Goal: Task Accomplishment & Management: Manage account settings

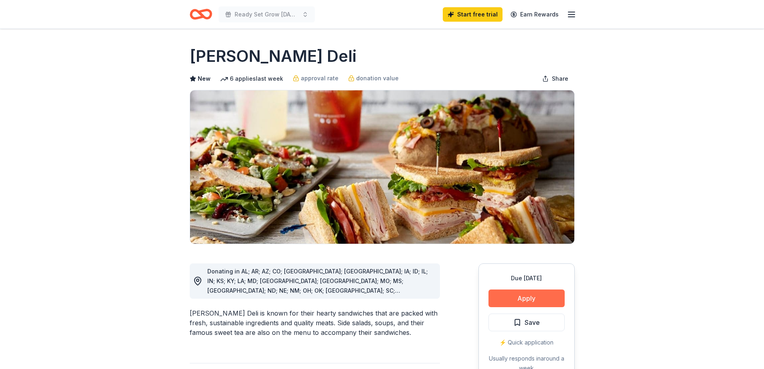
click at [532, 305] on button "Apply" at bounding box center [527, 298] width 76 height 18
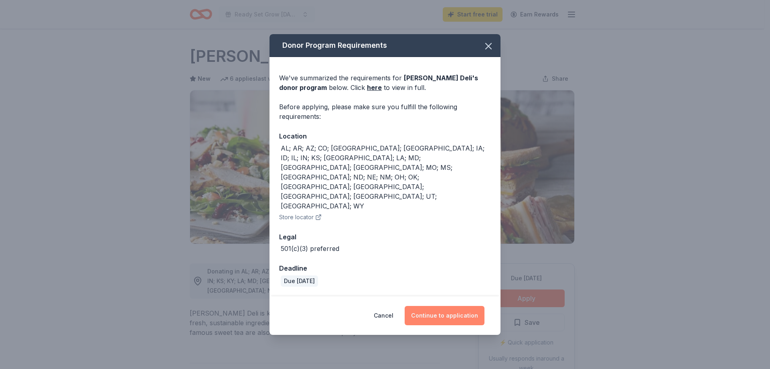
click at [436, 306] on button "Continue to application" at bounding box center [445, 315] width 80 height 19
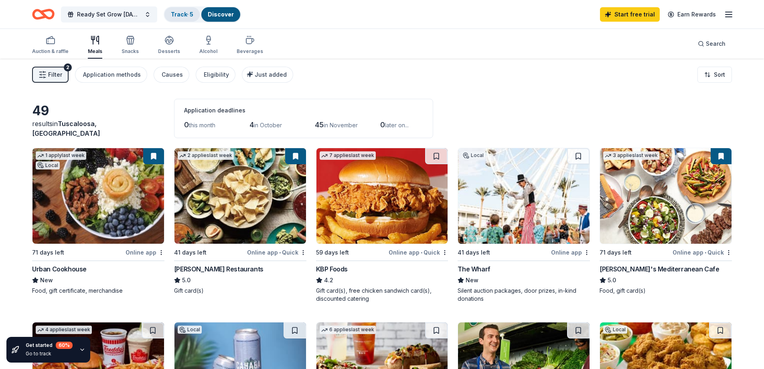
click at [183, 11] on link "Track · 5" at bounding box center [182, 14] width 22 height 7
click at [183, 13] on link "Track · 5" at bounding box center [182, 14] width 22 height 7
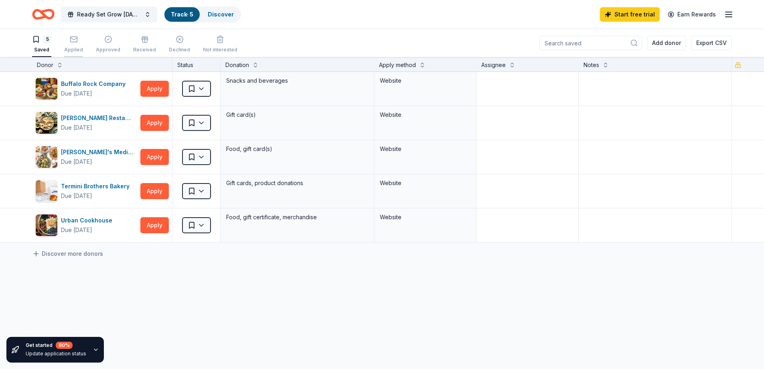
click at [74, 39] on icon "button" at bounding box center [74, 39] width 8 height 8
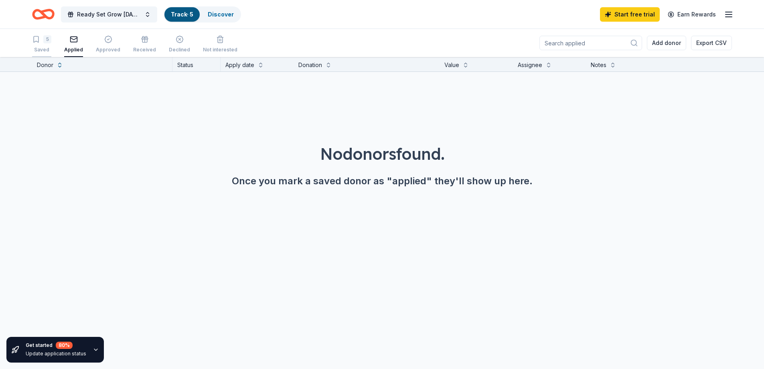
click at [40, 41] on icon "button" at bounding box center [36, 39] width 8 height 8
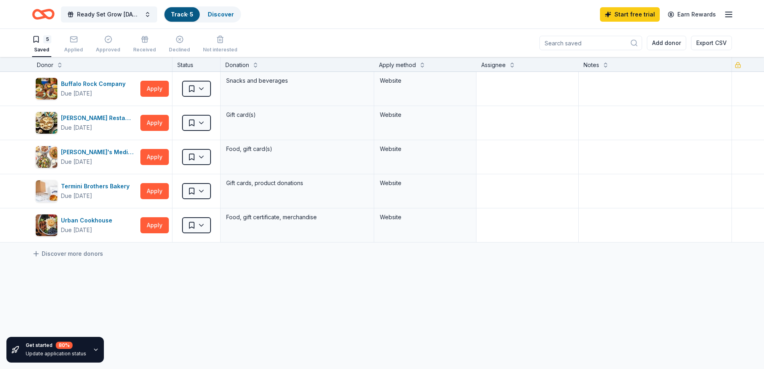
click at [737, 12] on div "Ready Set Grow [DATE] Reunion Track · 5 Discover Start free trial Earn Rewards" at bounding box center [382, 14] width 764 height 28
click at [733, 13] on icon "button" at bounding box center [729, 15] width 10 height 10
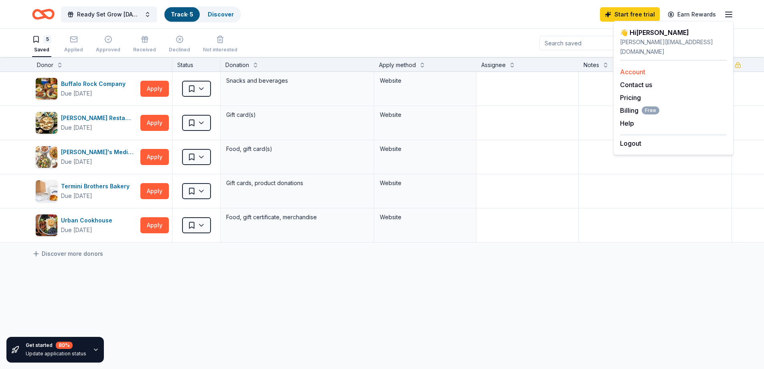
click at [642, 68] on link "Account" at bounding box center [632, 72] width 25 height 8
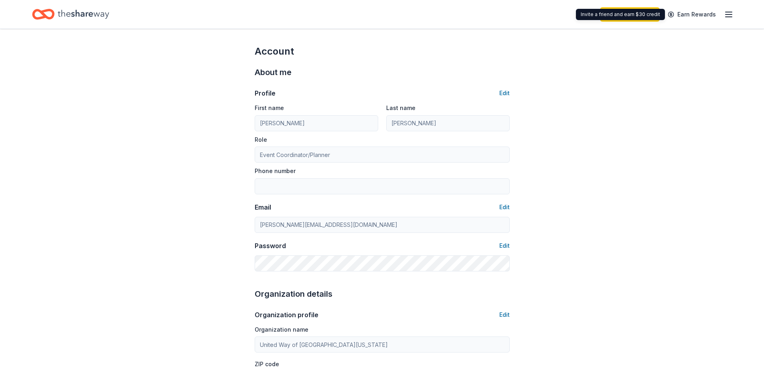
click at [730, 18] on icon "button" at bounding box center [729, 15] width 10 height 10
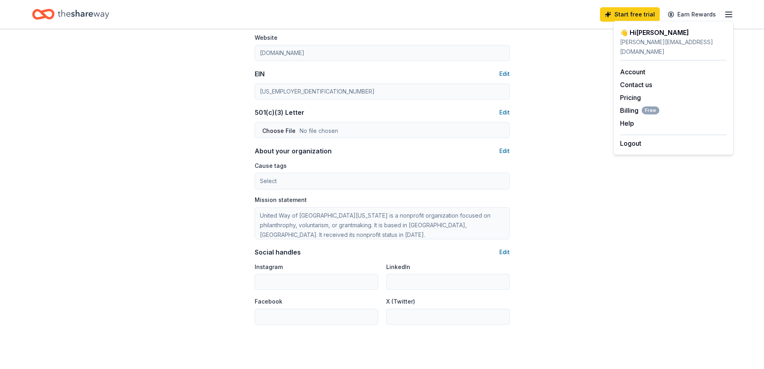
scroll to position [434, 0]
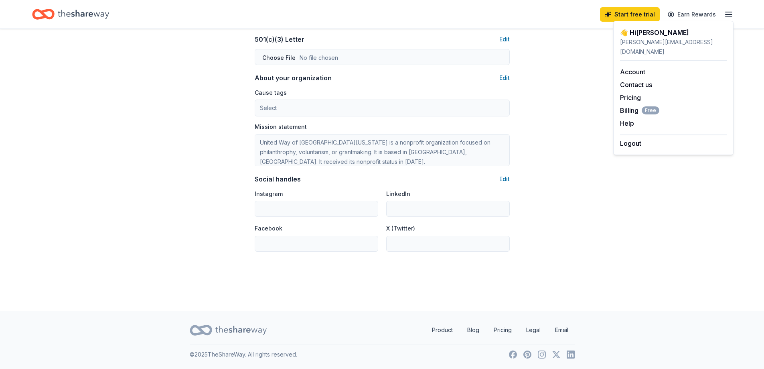
click at [56, 16] on div "Home" at bounding box center [70, 14] width 77 height 19
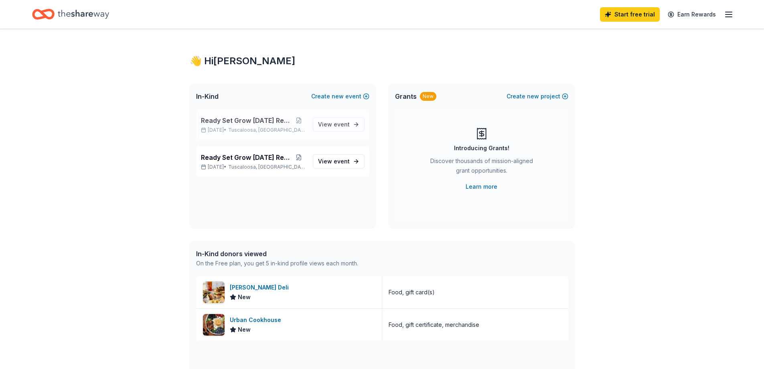
click at [250, 118] on span "Ready Set Grow [DATE] Reunion" at bounding box center [246, 121] width 91 height 10
click at [303, 120] on button at bounding box center [299, 120] width 14 height 6
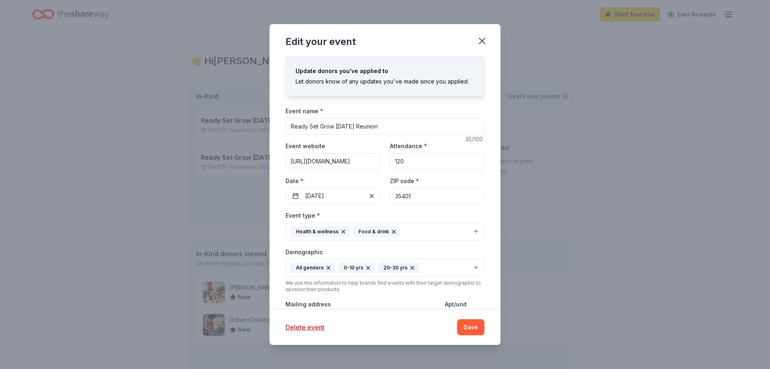
drag, startPoint x: 408, startPoint y: 132, endPoint x: 337, endPoint y: 126, distance: 71.3
click at [337, 126] on input "Ready Set Grow [DATE] Reunion" at bounding box center [385, 126] width 199 height 16
type input "Ready Set Grow Christmas Event"
click at [474, 328] on button "Save" at bounding box center [470, 327] width 27 height 16
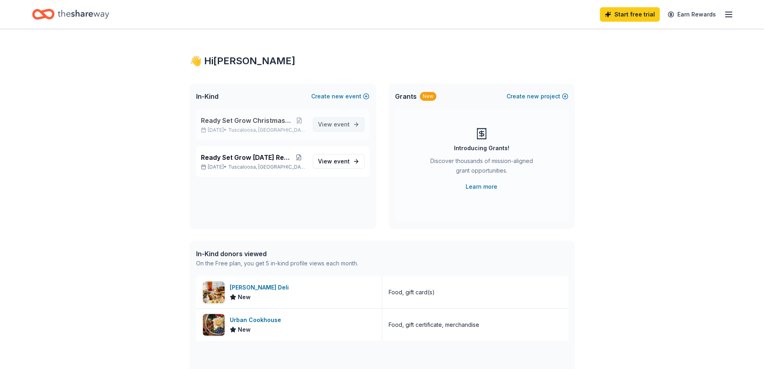
click at [340, 126] on span "event" at bounding box center [342, 124] width 16 height 7
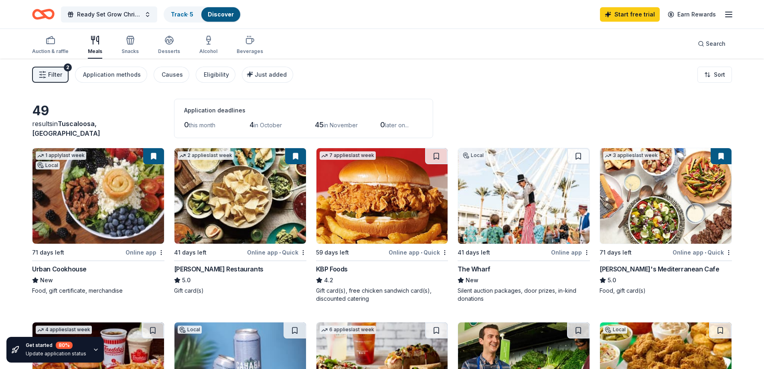
click at [661, 219] on img at bounding box center [666, 196] width 132 height 96
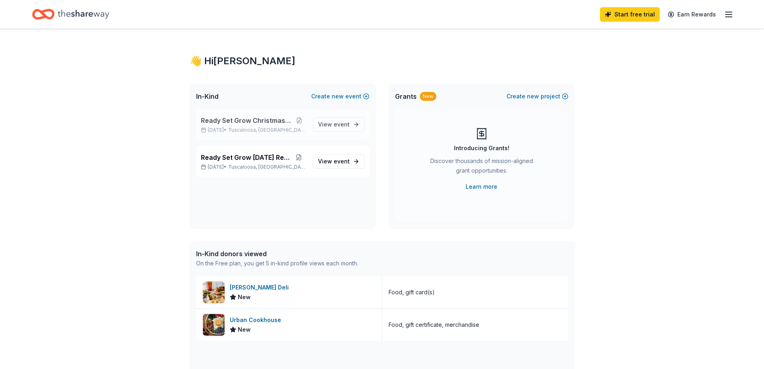
click at [250, 124] on span "Ready Set Grow Christmas Event" at bounding box center [246, 121] width 91 height 10
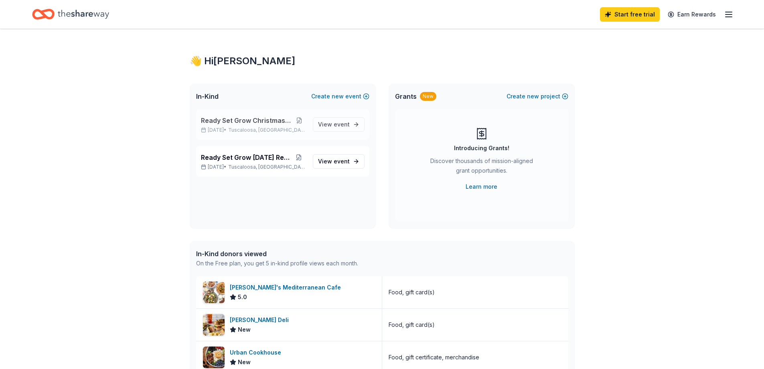
click at [303, 120] on button at bounding box center [299, 120] width 14 height 6
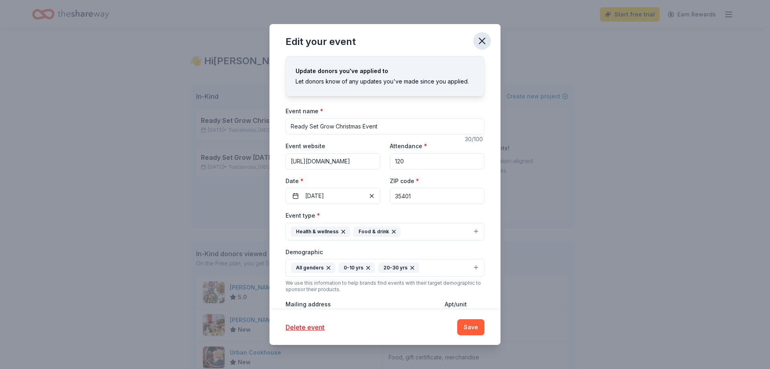
click at [479, 39] on icon "button" at bounding box center [482, 40] width 11 height 11
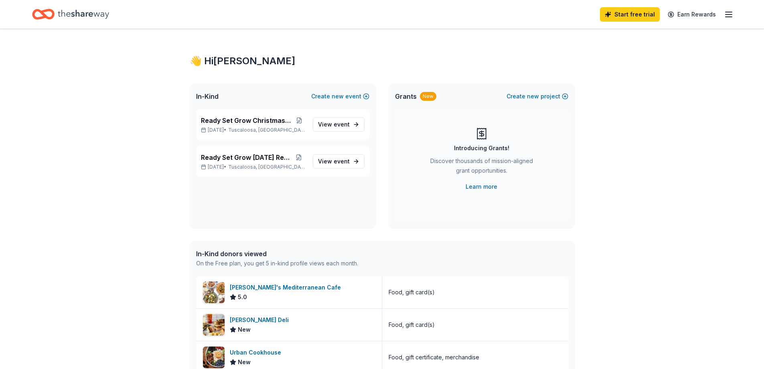
click at [726, 17] on line "button" at bounding box center [729, 17] width 6 height 0
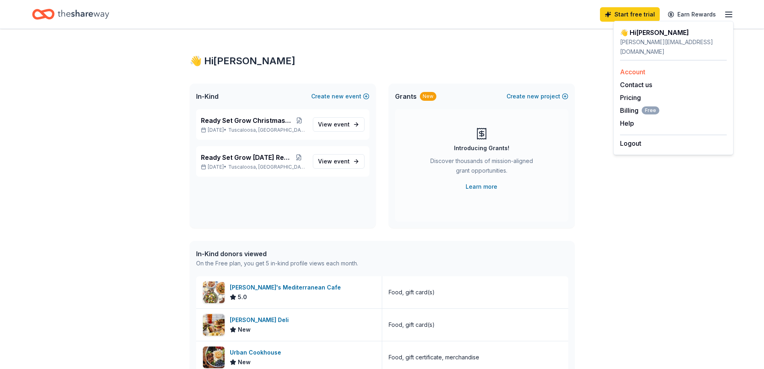
click at [644, 68] on link "Account" at bounding box center [632, 72] width 25 height 8
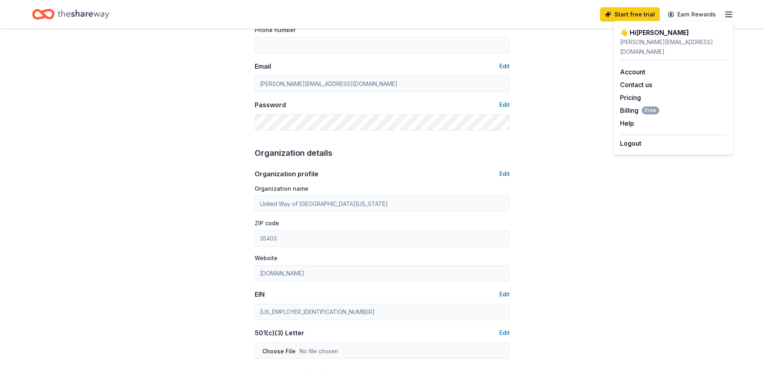
scroll to position [201, 0]
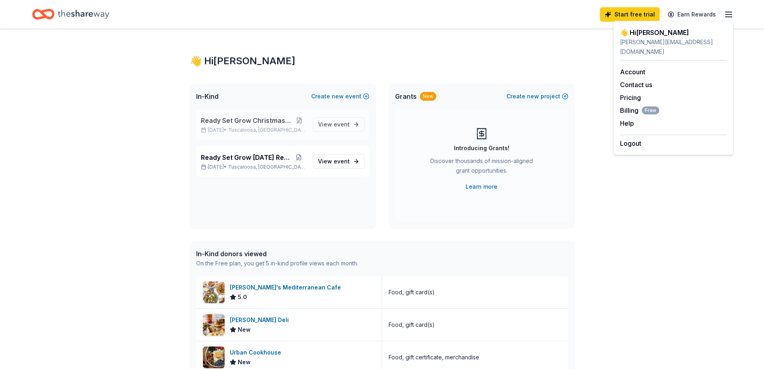
click at [303, 120] on button at bounding box center [299, 120] width 14 height 6
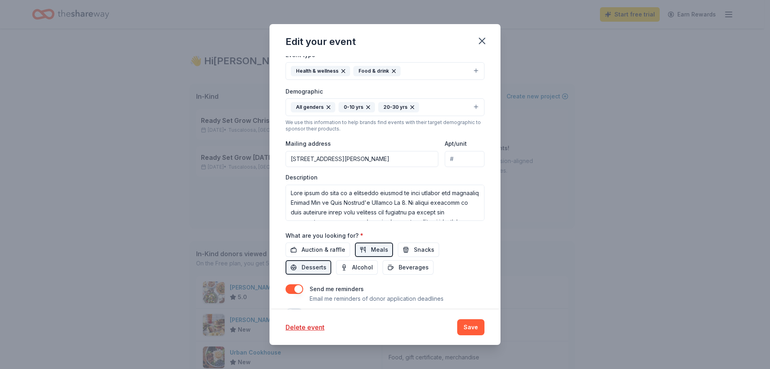
scroll to position [182, 0]
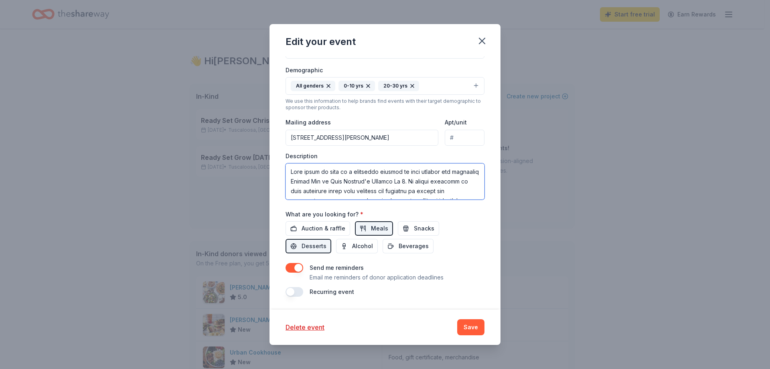
click at [368, 184] on textarea at bounding box center [385, 181] width 199 height 36
click at [315, 175] on textarea at bounding box center [385, 181] width 199 height 36
drag, startPoint x: 291, startPoint y: 167, endPoint x: 398, endPoint y: 204, distance: 113.3
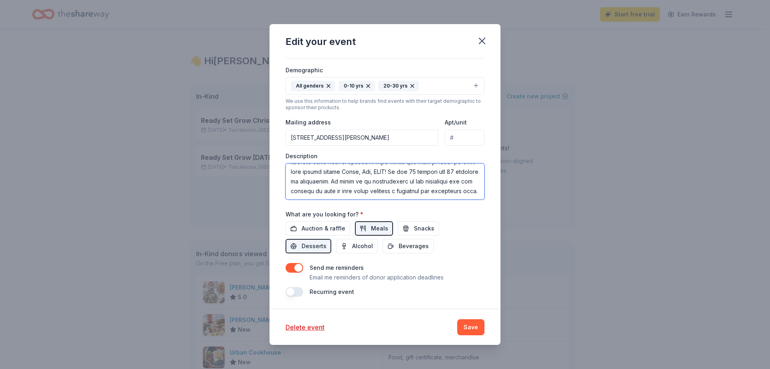
click at [398, 204] on div "Event name * Ready Set Grow Christmas Event 30 /100 Event website [URL][DOMAIN_…" at bounding box center [385, 110] width 199 height 372
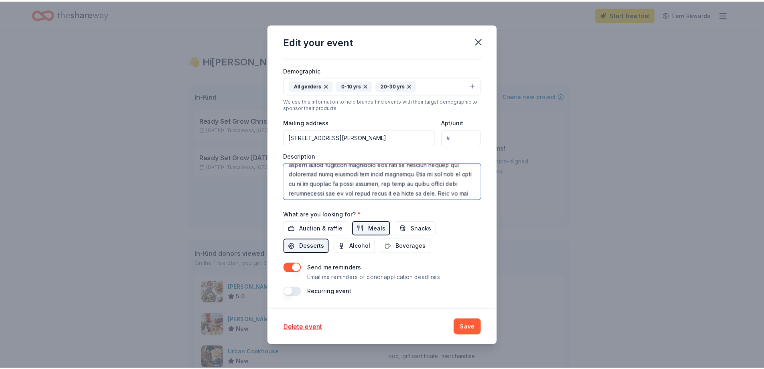
scroll to position [104, 0]
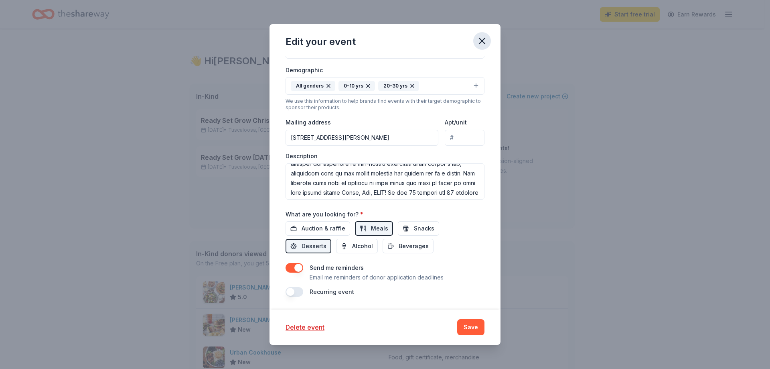
click at [485, 40] on icon "button" at bounding box center [482, 40] width 11 height 11
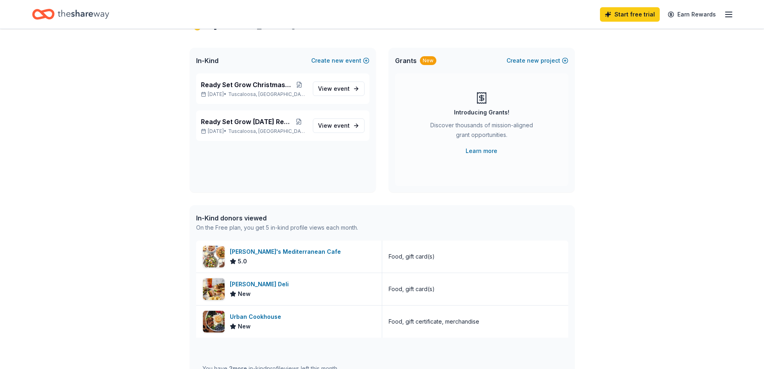
scroll to position [0, 0]
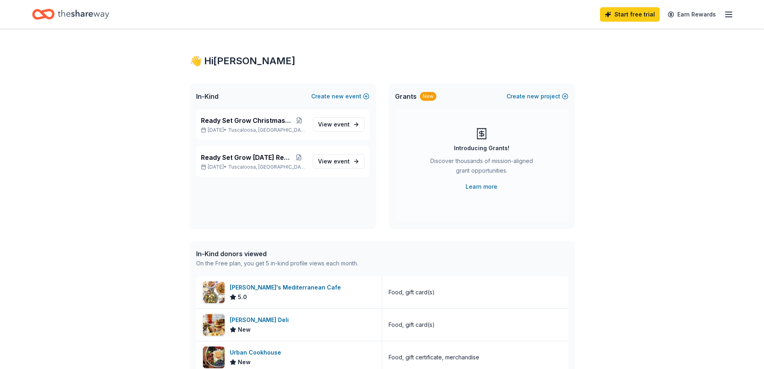
click at [734, 11] on div "Start free trial Earn Rewards" at bounding box center [382, 14] width 764 height 28
click at [724, 12] on icon "button" at bounding box center [729, 15] width 10 height 10
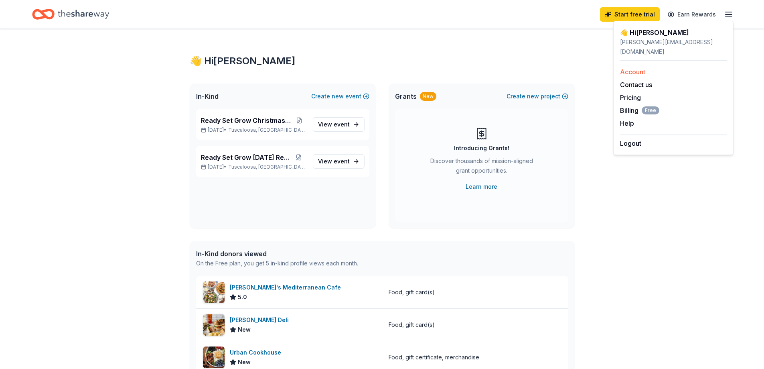
click at [632, 68] on link "Account" at bounding box center [632, 72] width 25 height 8
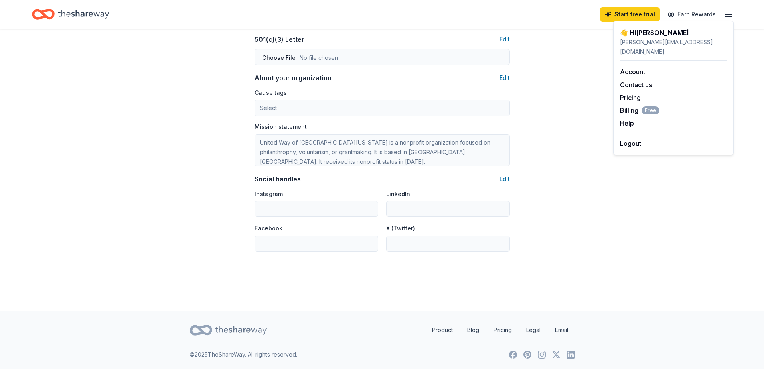
scroll to position [3, 0]
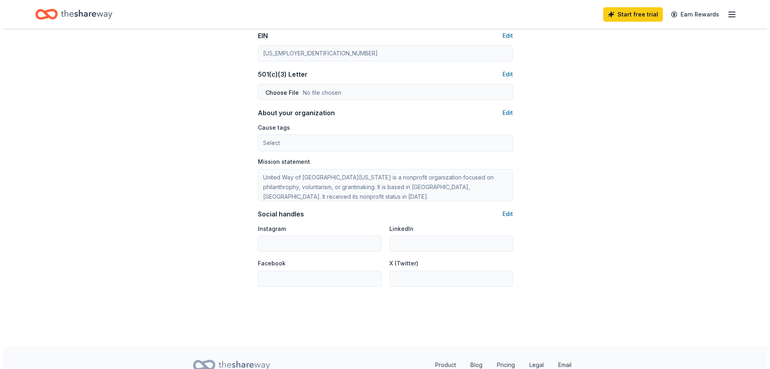
scroll to position [434, 0]
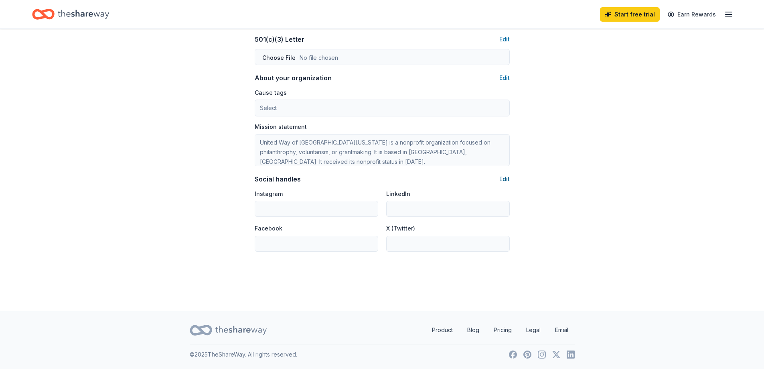
click at [507, 177] on button "Edit" at bounding box center [505, 179] width 10 height 10
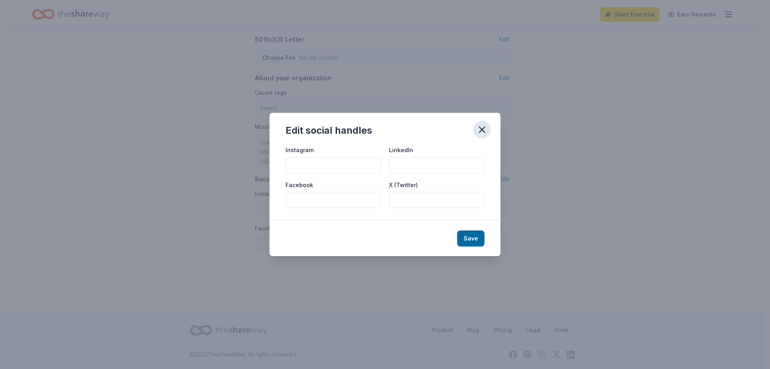
click at [482, 125] on icon "button" at bounding box center [482, 129] width 11 height 11
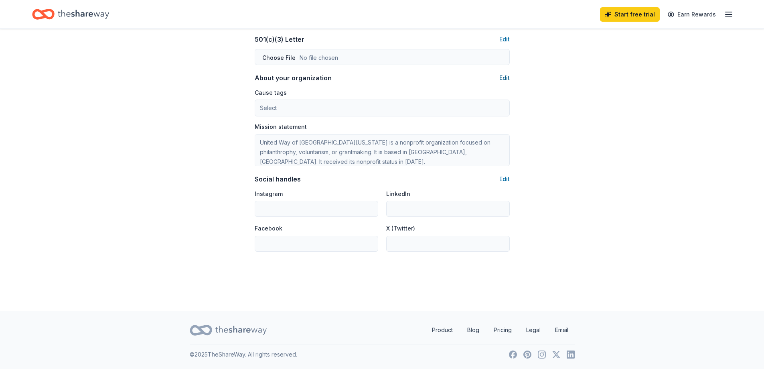
click at [503, 76] on button "Edit" at bounding box center [505, 78] width 10 height 10
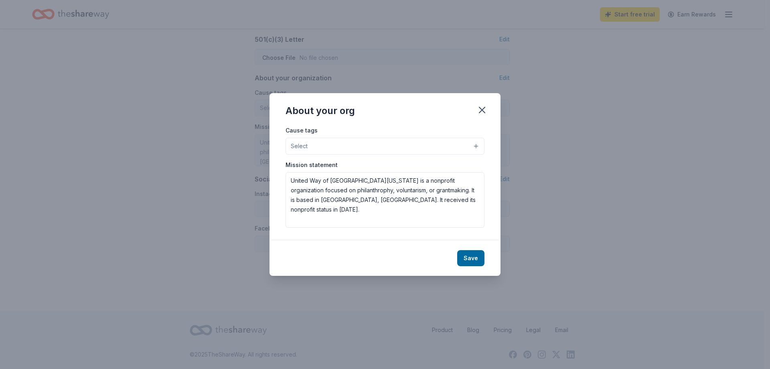
click at [313, 147] on button "Select" at bounding box center [385, 146] width 199 height 17
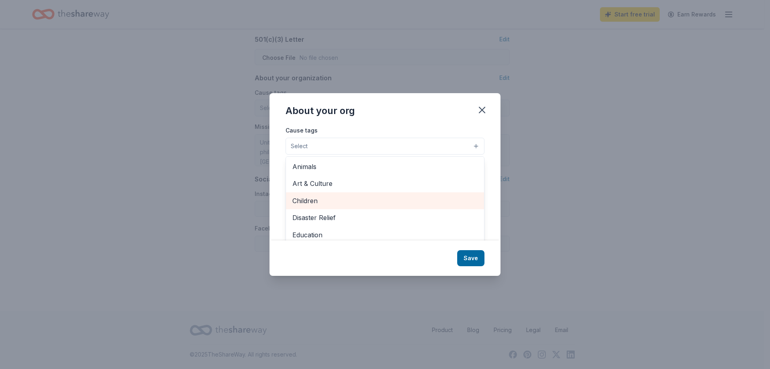
click at [311, 202] on span "Children" at bounding box center [385, 200] width 185 height 10
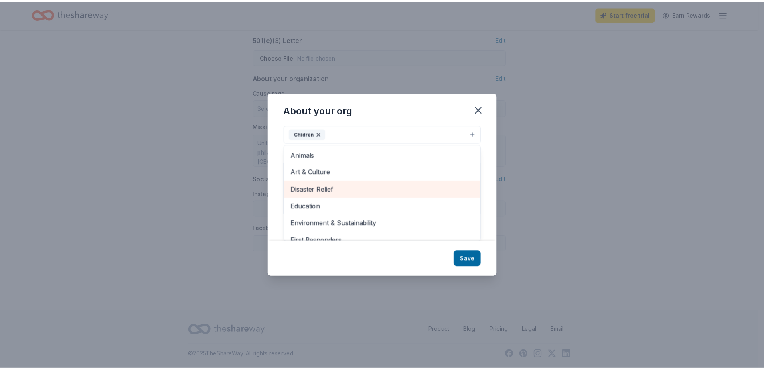
scroll to position [0, 0]
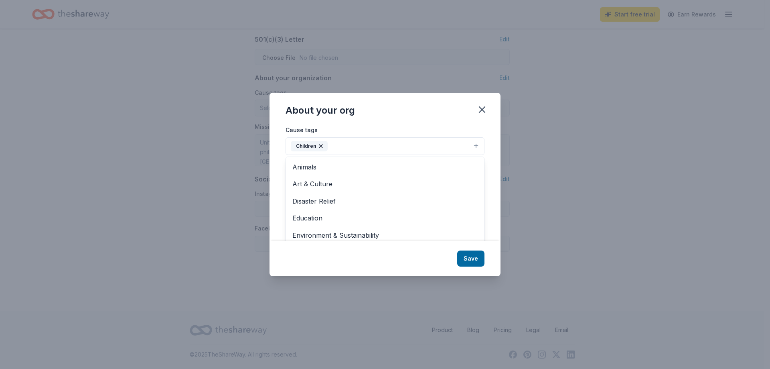
click at [470, 260] on div "About your org Cause tags Children Animals Art & Culture Disaster Relief Educat…" at bounding box center [385, 184] width 231 height 183
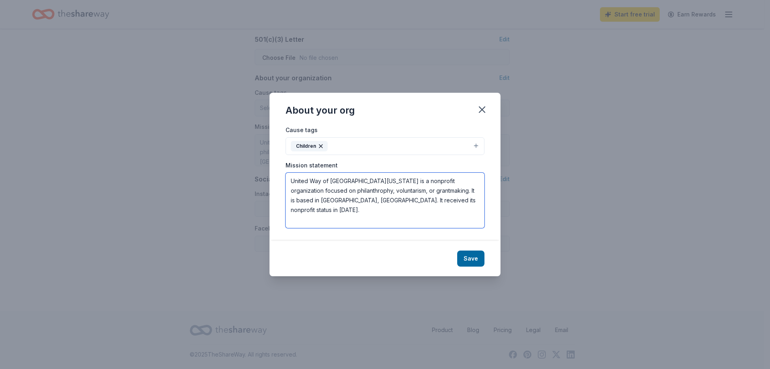
click at [413, 202] on textarea "United Way of [GEOGRAPHIC_DATA][US_STATE] is a nonprofit organization focused o…" at bounding box center [385, 200] width 199 height 55
type textarea "United Way of [GEOGRAPHIC_DATA][US_STATE] is a nonprofit organization focused o…"
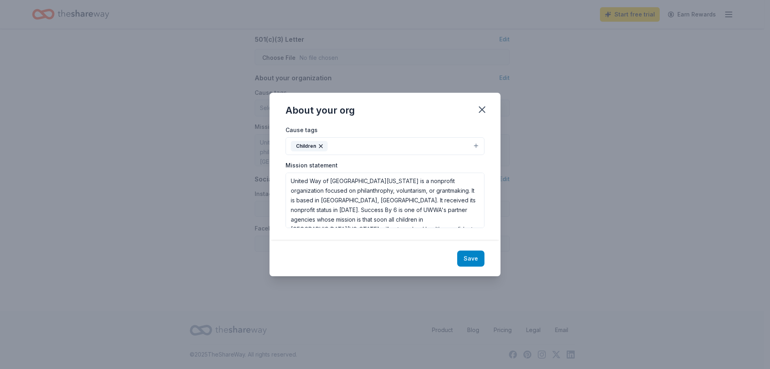
click at [472, 257] on button "Save" at bounding box center [470, 258] width 27 height 16
type textarea "United Way of [GEOGRAPHIC_DATA][US_STATE] is a nonprofit organization focused o…"
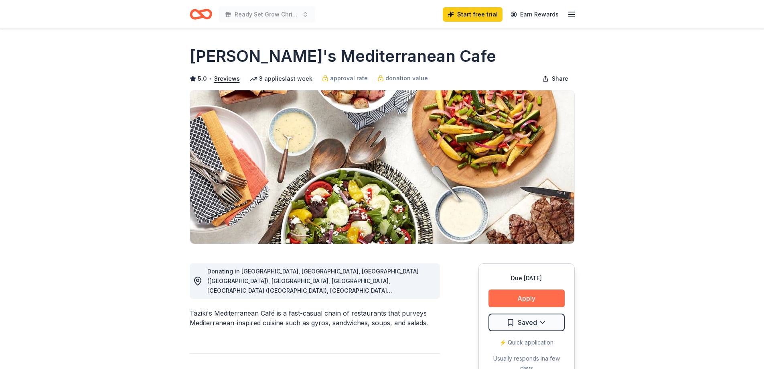
click at [518, 298] on button "Apply" at bounding box center [527, 298] width 76 height 18
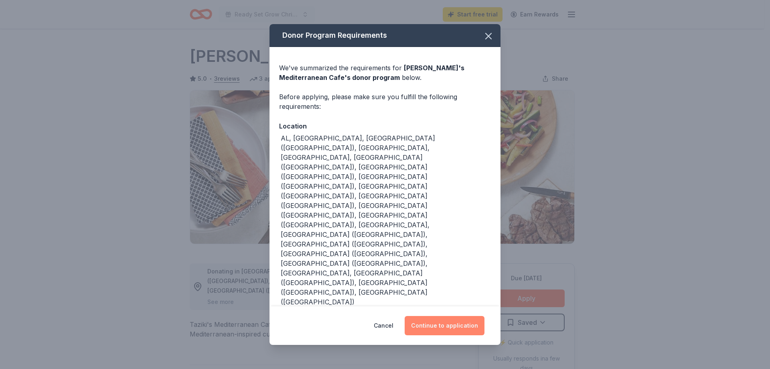
click at [434, 316] on button "Continue to application" at bounding box center [445, 325] width 80 height 19
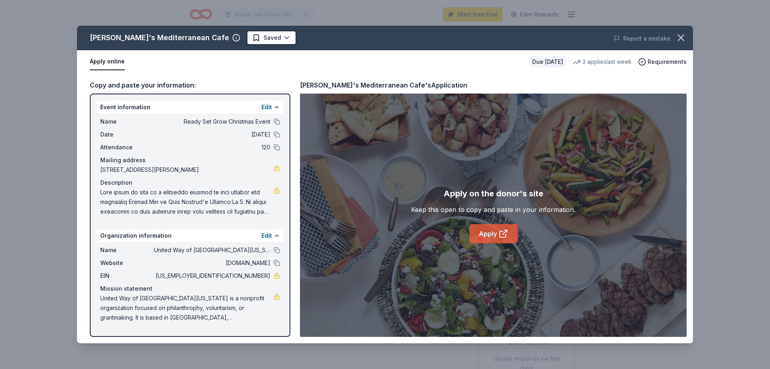
click at [486, 230] on link "Apply" at bounding box center [494, 233] width 49 height 19
click at [185, 194] on span at bounding box center [186, 201] width 173 height 29
